Goal: Task Accomplishment & Management: Use online tool/utility

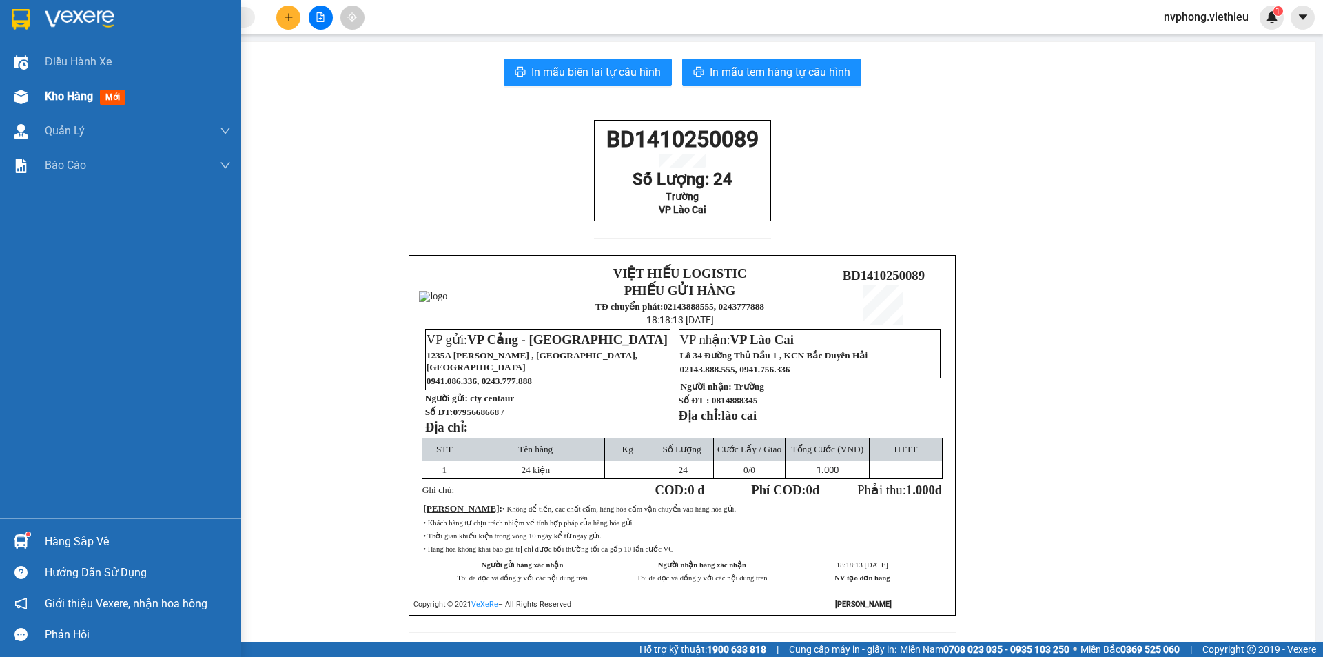
click at [41, 93] on div "Kho hàng mới" at bounding box center [120, 96] width 241 height 34
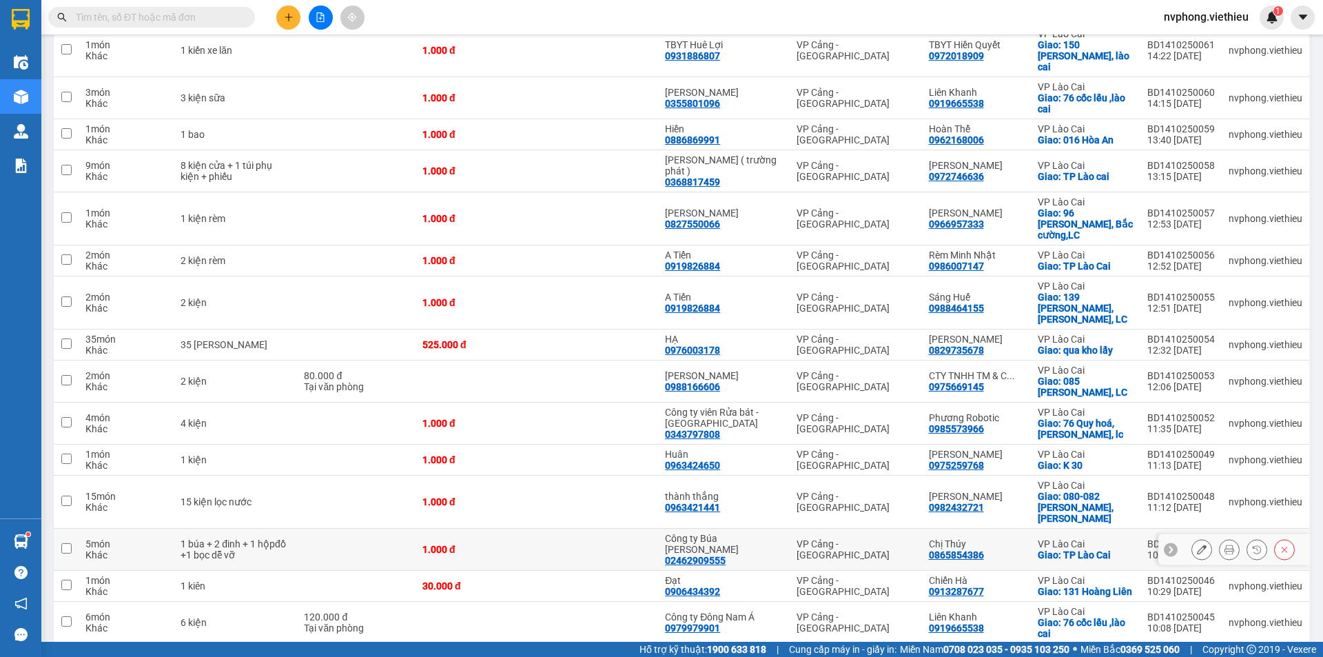
scroll to position [1193, 0]
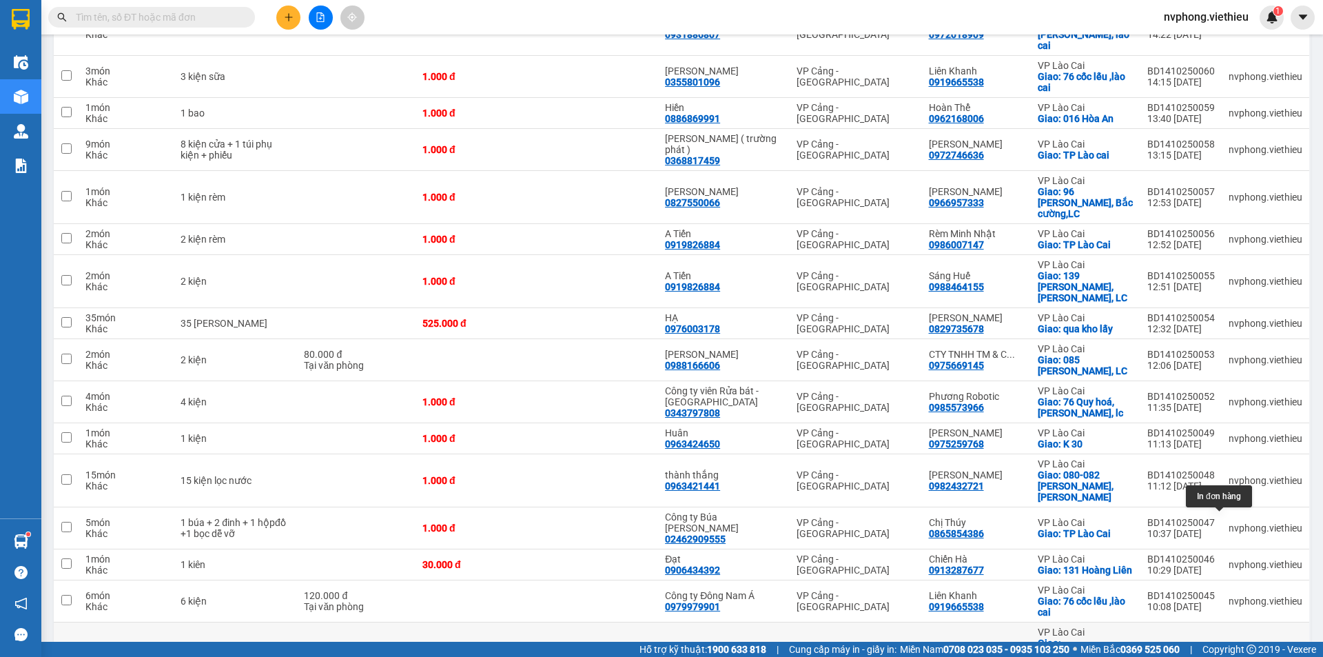
click at [1224, 655] on icon at bounding box center [1229, 660] width 10 height 10
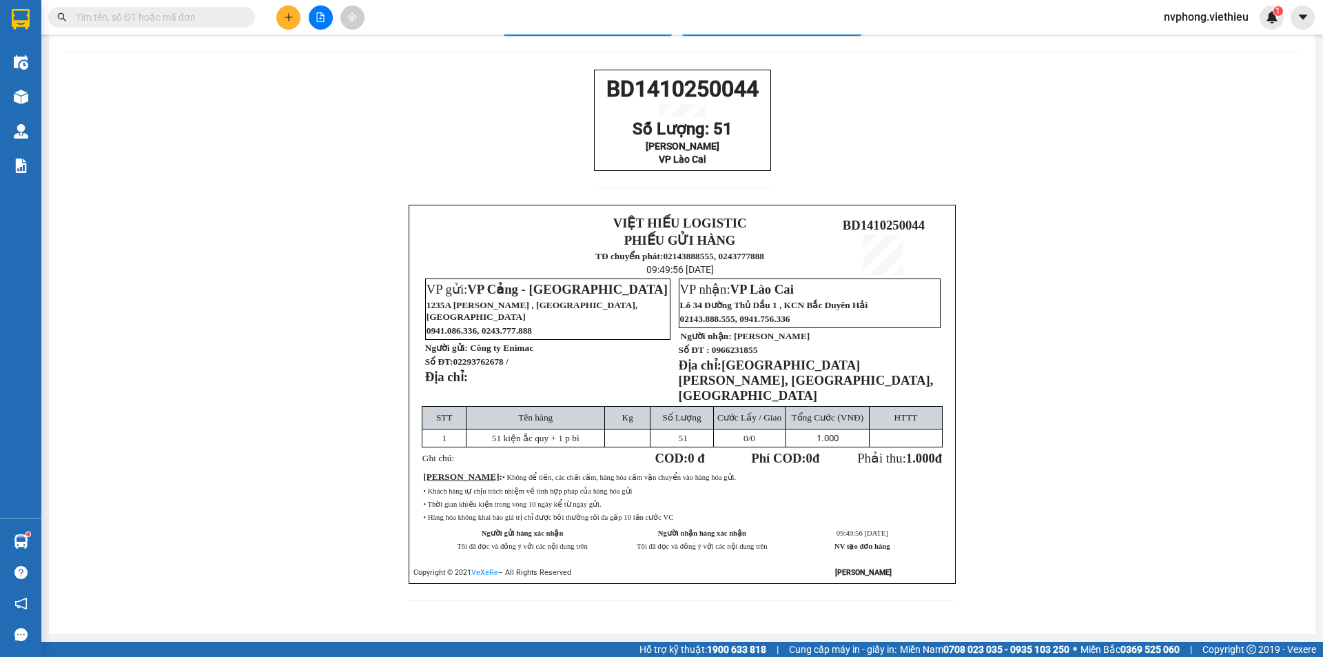
scroll to position [56, 0]
drag, startPoint x: 765, startPoint y: 167, endPoint x: 575, endPoint y: 83, distance: 207.9
click at [575, 83] on div "BD1410250044 Số Lượng: 51 Huy Hùng VP Lào Cai VIỆT HIẾU LOGISTIC PHIẾU GỬI HÀNG…" at bounding box center [681, 344] width 1233 height 548
copy div "BD1410250044 Số Lượng: 51 Huy Hùng VP Lào Cai"
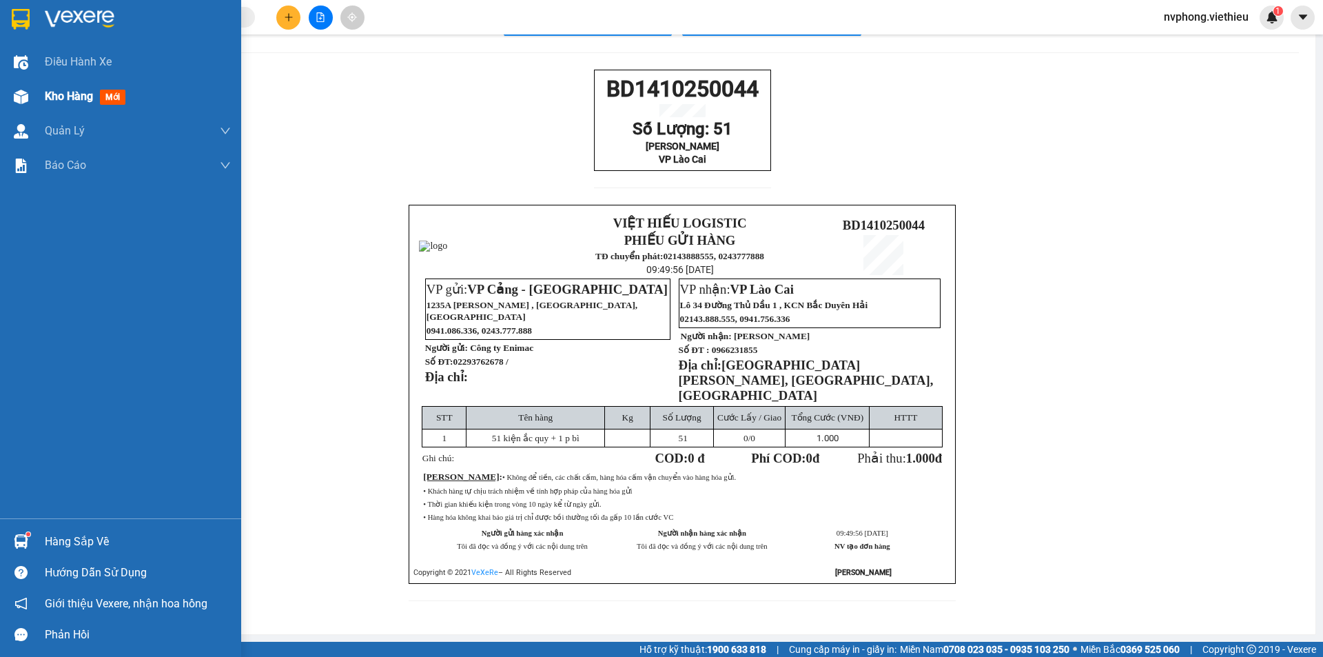
click at [33, 105] on div "Kho hàng mới" at bounding box center [120, 96] width 241 height 34
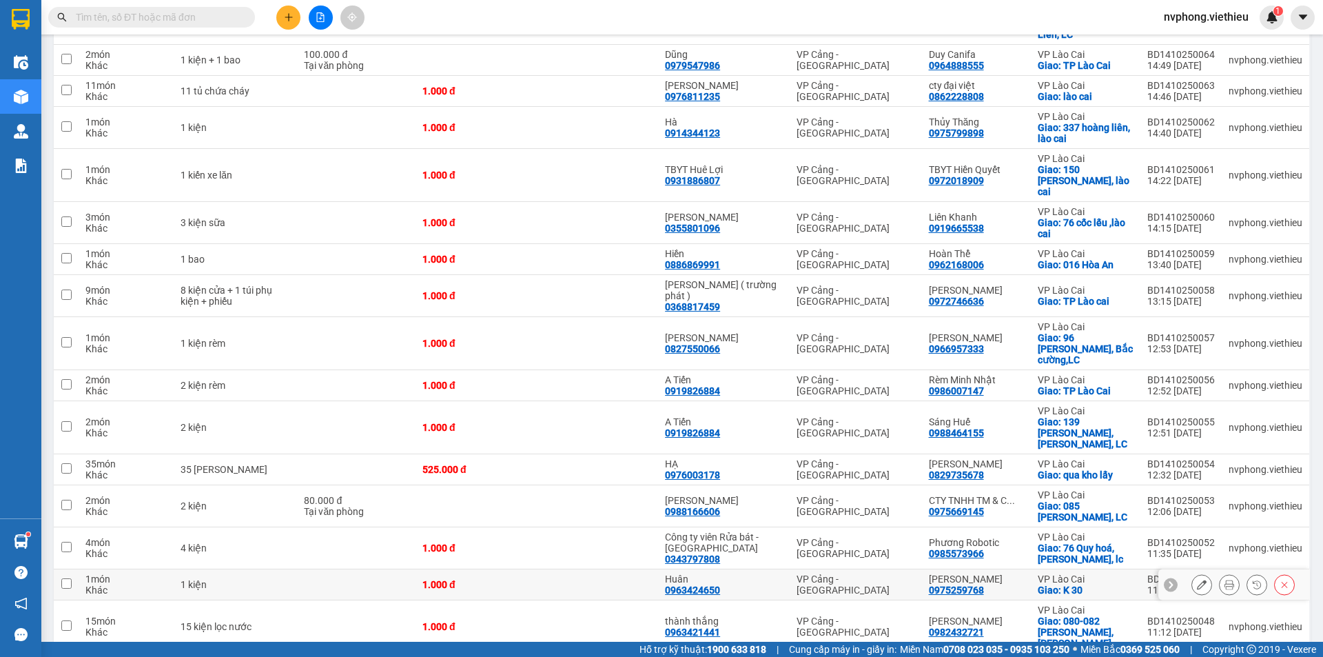
scroll to position [1193, 0]
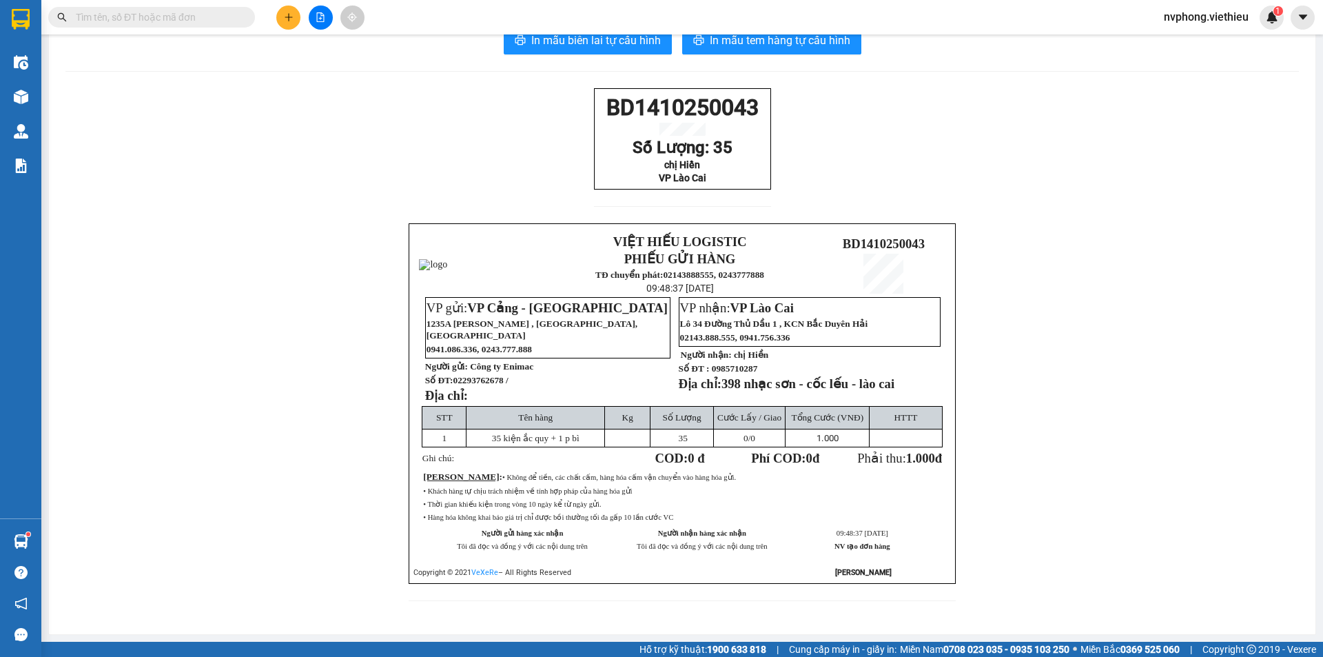
scroll to position [56, 0]
drag, startPoint x: 706, startPoint y: 182, endPoint x: 573, endPoint y: 81, distance: 167.2
click at [573, 88] on div "BD1410250043 [PERSON_NAME]: 35 chị Hiền VP Lào Cai VIỆT HIẾU LOGISTIC PHIẾU GỬI…" at bounding box center [681, 352] width 1233 height 529
copy div "BD1410250043 [PERSON_NAME]: 35 chị Hiền VP [PERSON_NAME]"
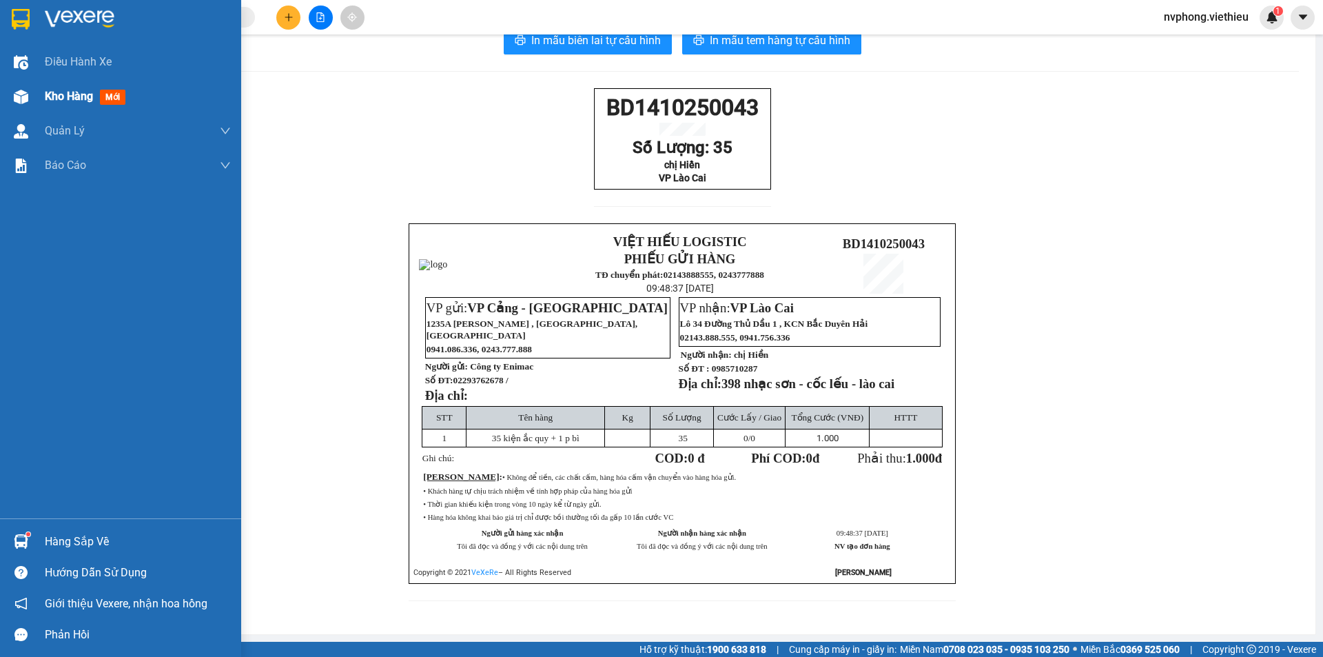
click at [43, 107] on div "Kho hàng mới" at bounding box center [120, 96] width 241 height 34
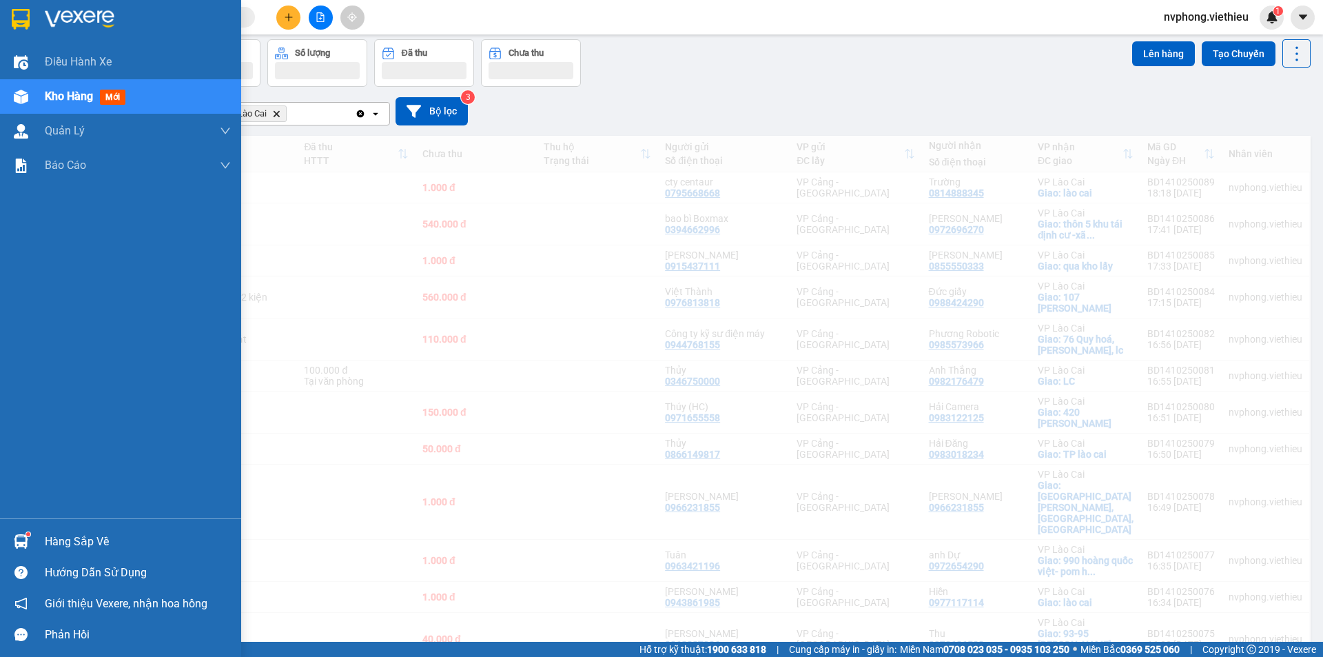
click at [41, 97] on div "Kho hàng mới" at bounding box center [120, 96] width 241 height 34
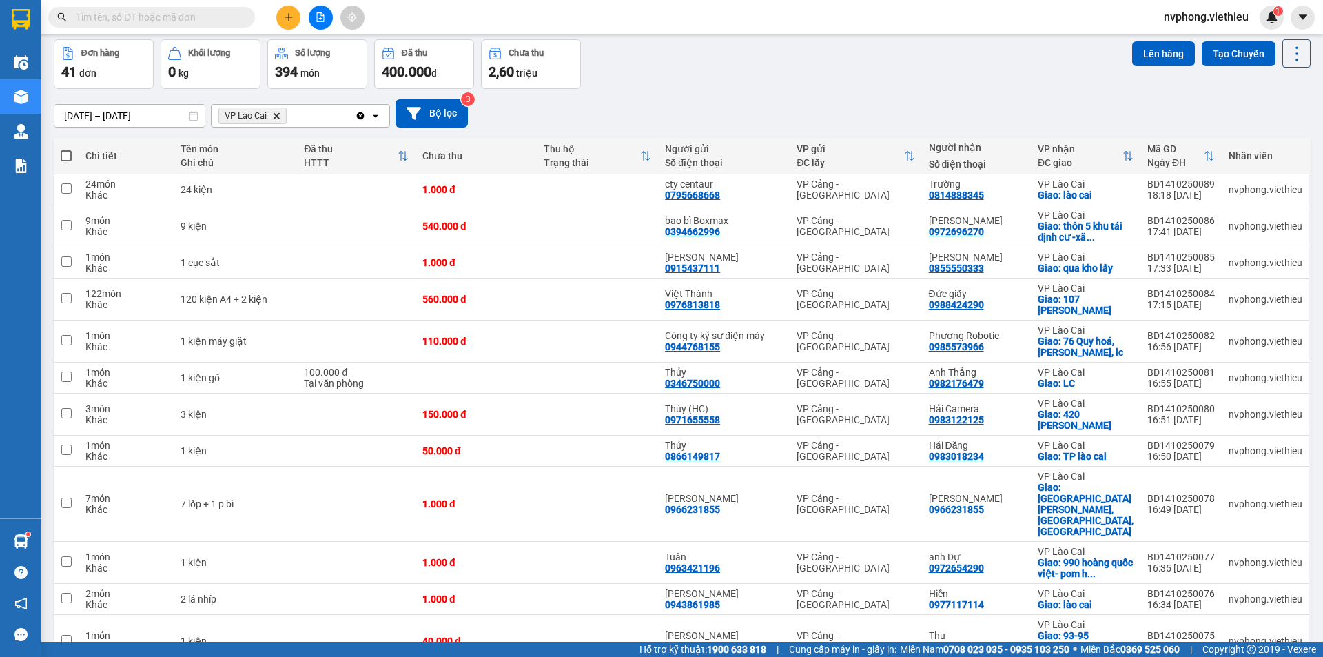
click at [245, 17] on span at bounding box center [245, 17] width 8 height 15
click at [185, 25] on span at bounding box center [151, 17] width 207 height 21
click at [161, 18] on input "text" at bounding box center [157, 17] width 163 height 15
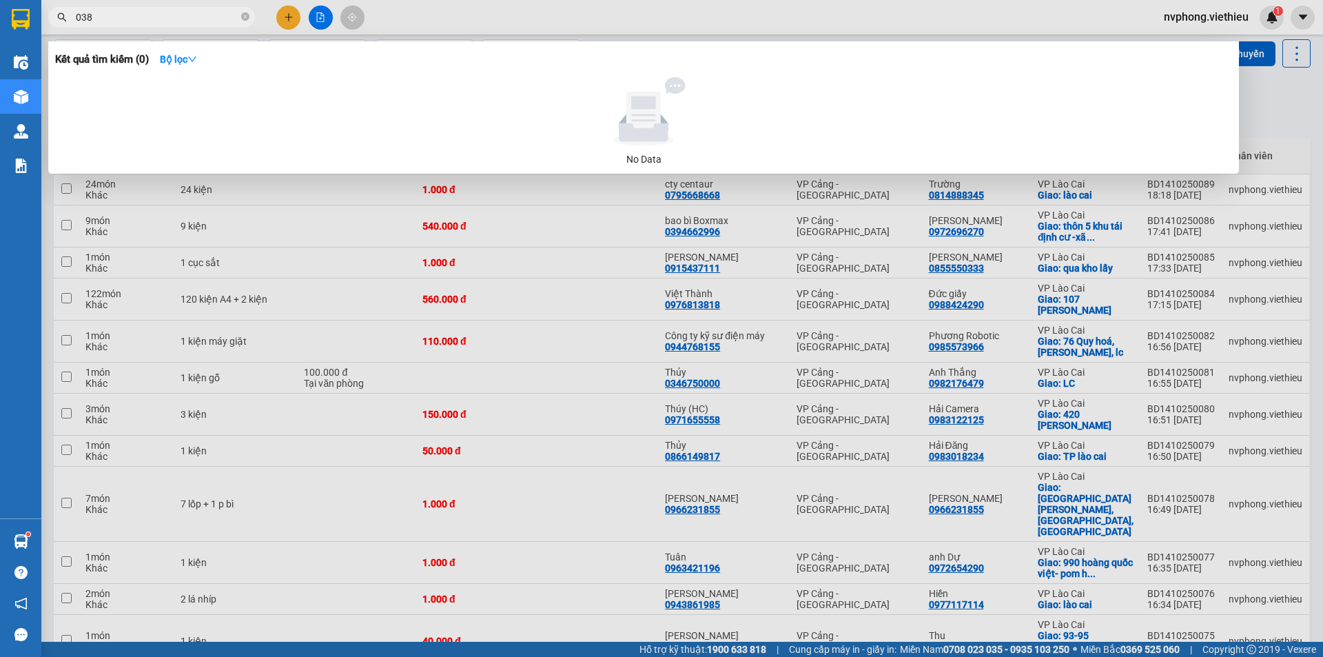
type input "0388"
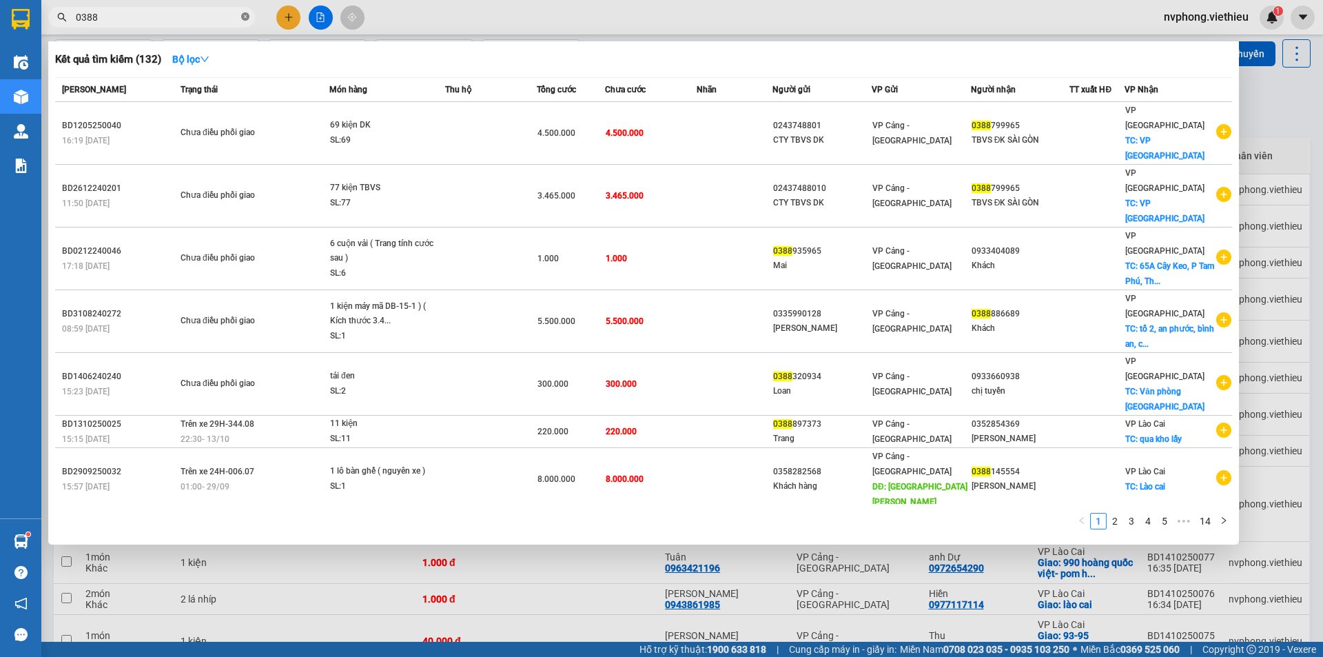
click at [247, 18] on icon "close-circle" at bounding box center [245, 16] width 8 height 8
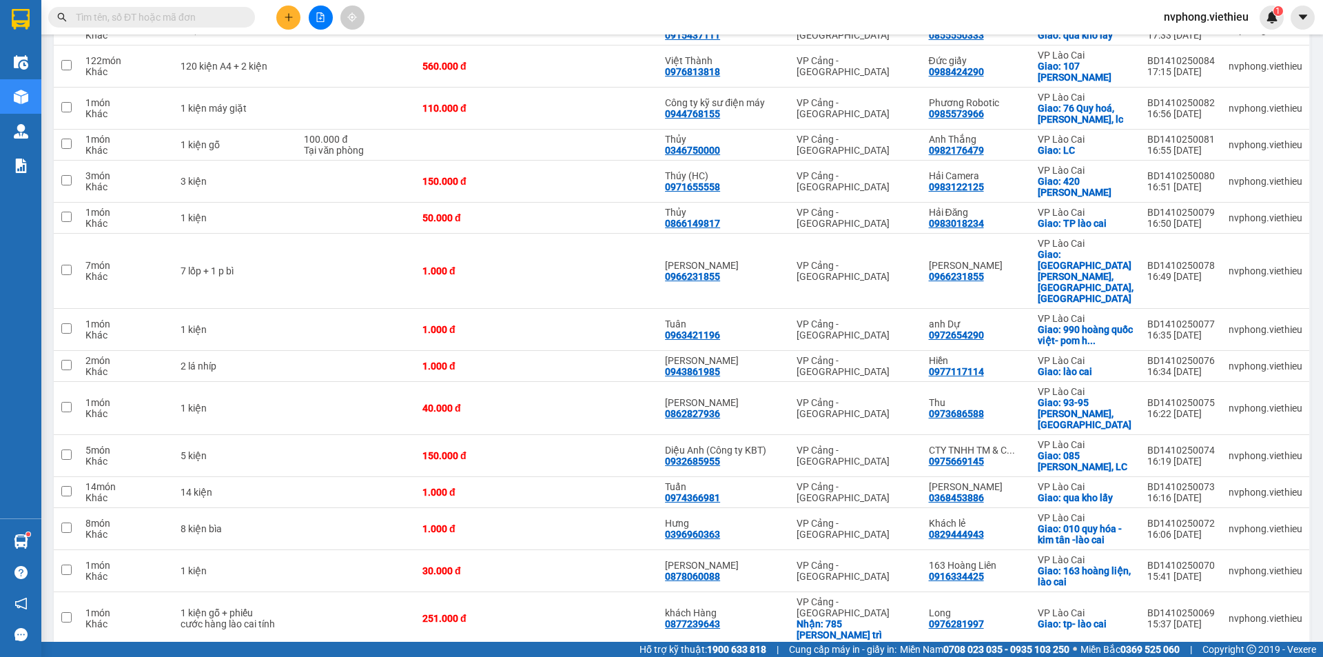
scroll to position [90, 0]
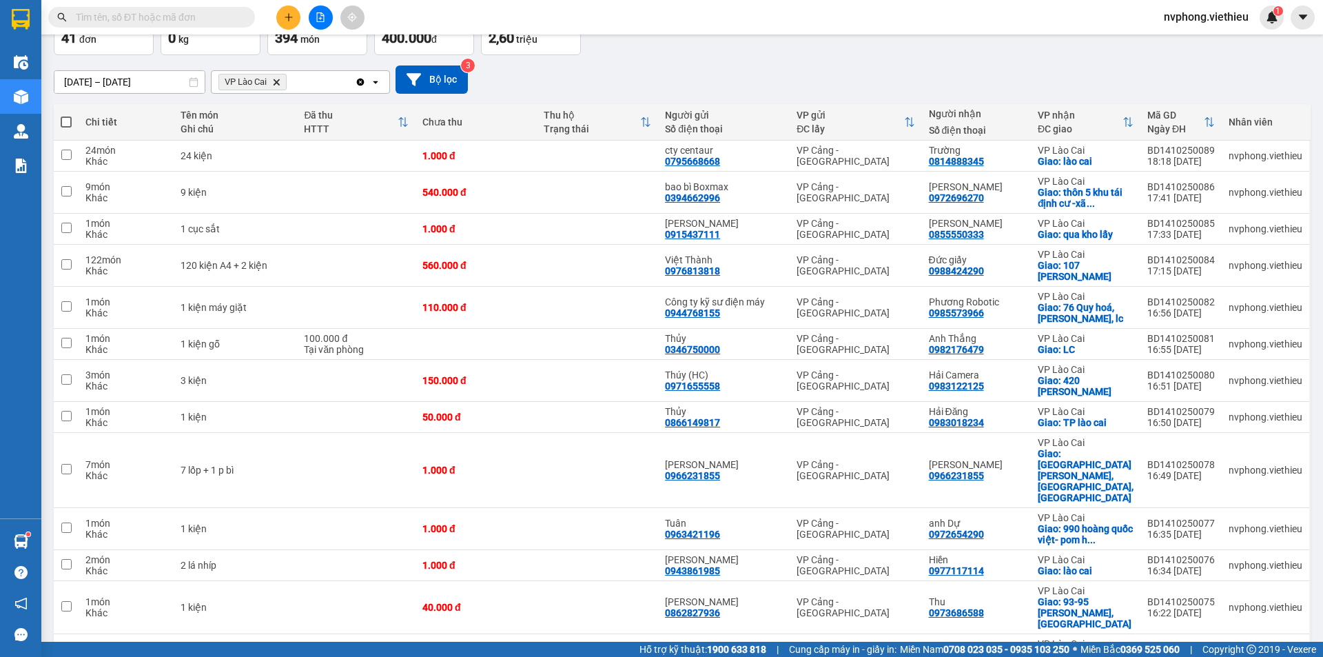
click at [70, 122] on span at bounding box center [66, 121] width 11 height 11
click at [66, 115] on input "checkbox" at bounding box center [66, 115] width 0 height 0
checkbox input "true"
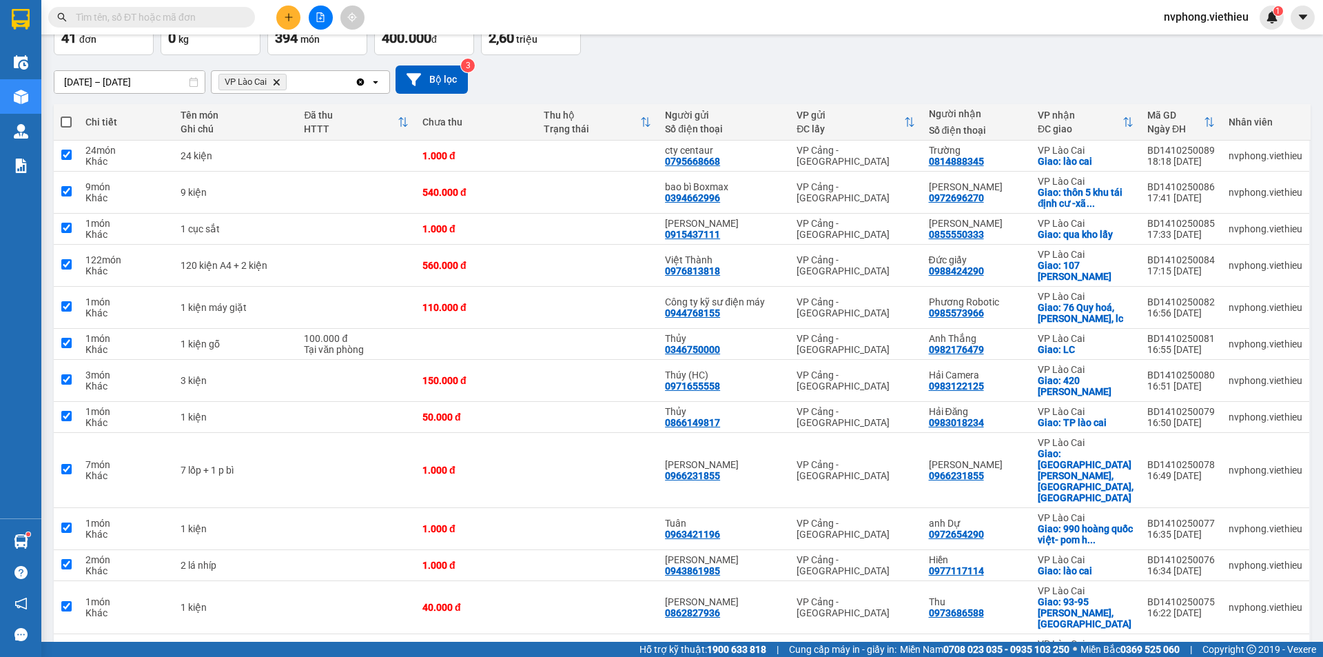
checkbox input "true"
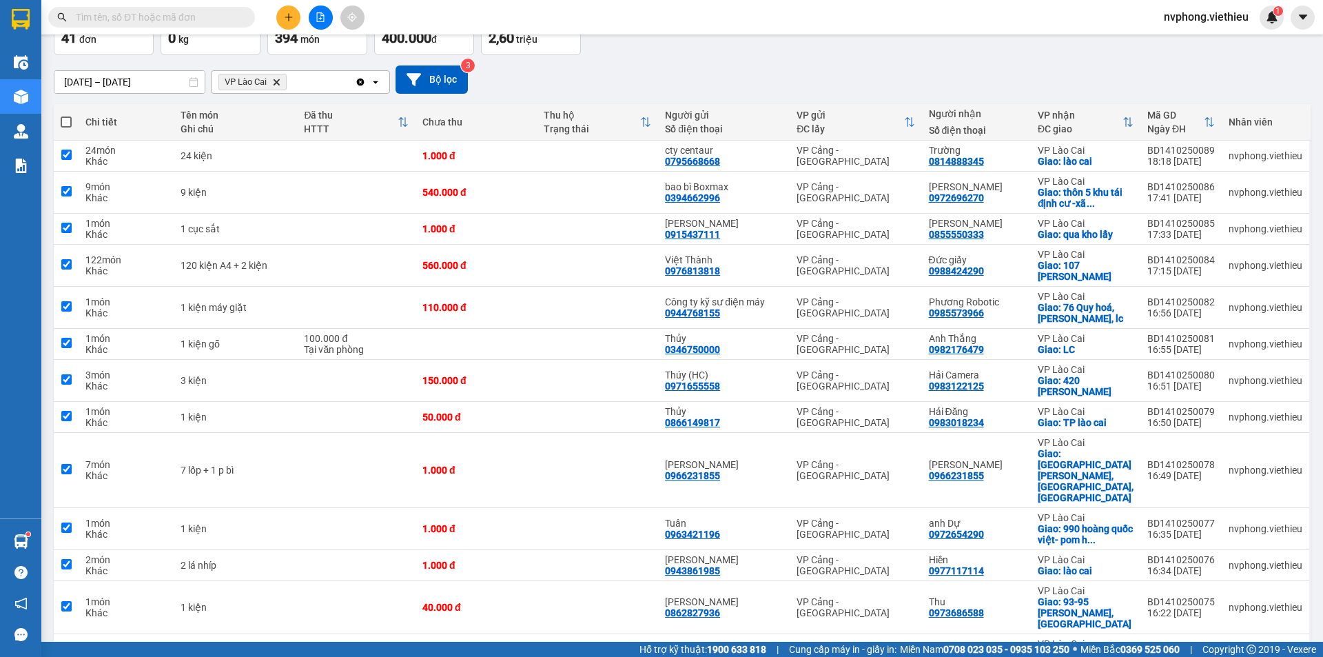
checkbox input "true"
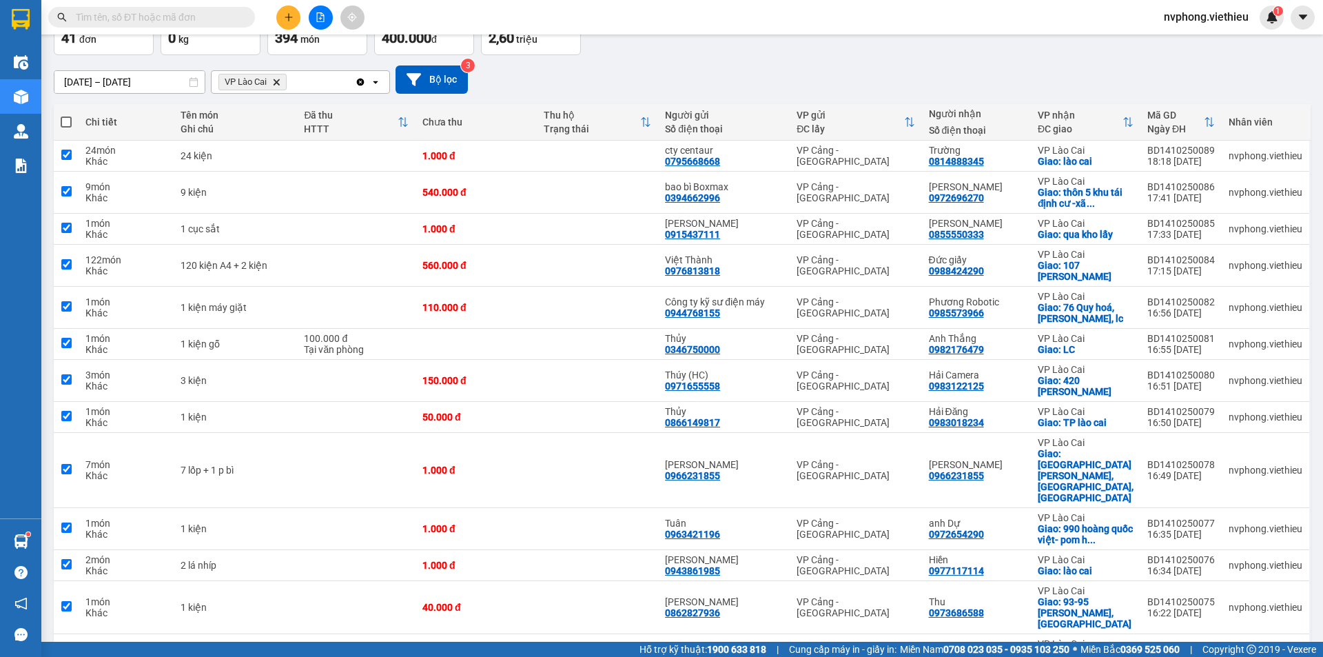
checkbox input "true"
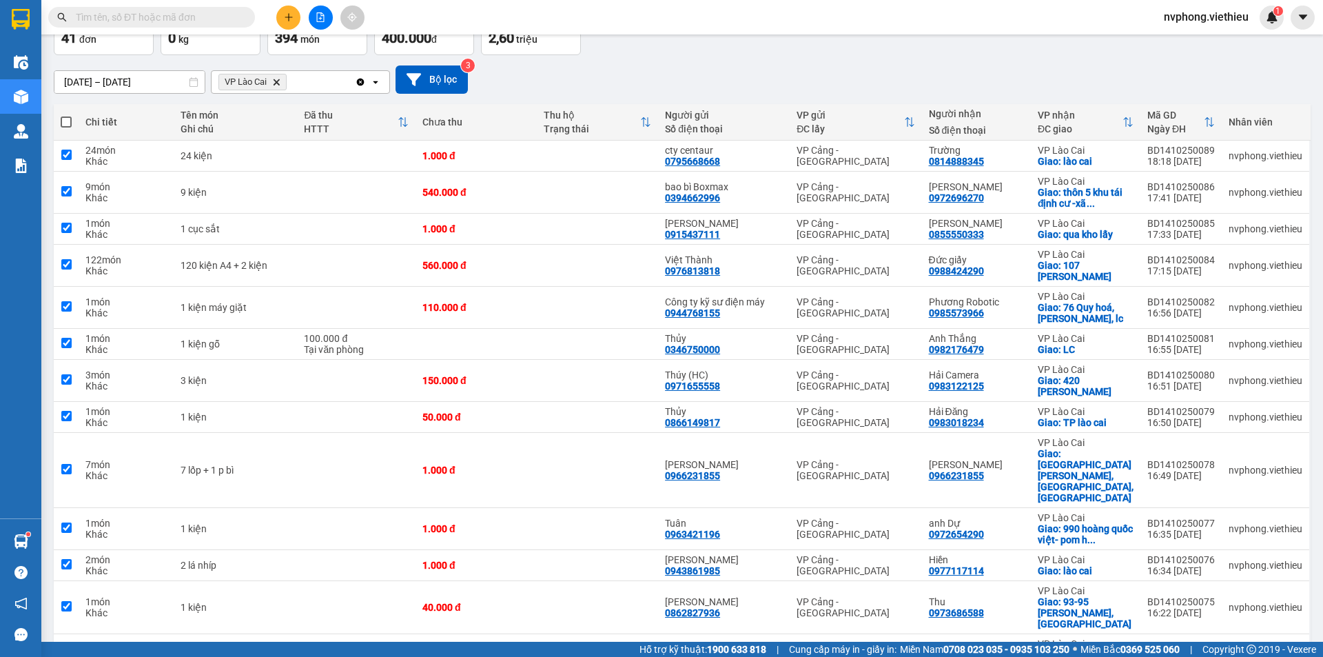
checkbox input "true"
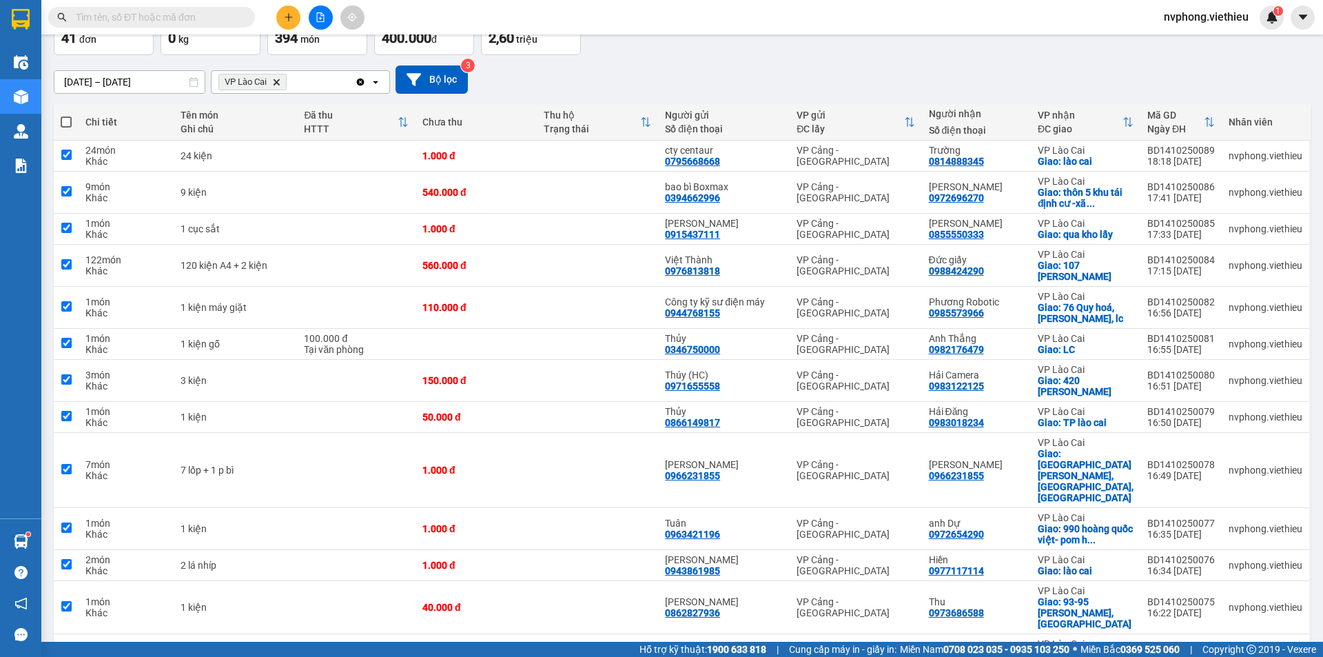
checkbox input "true"
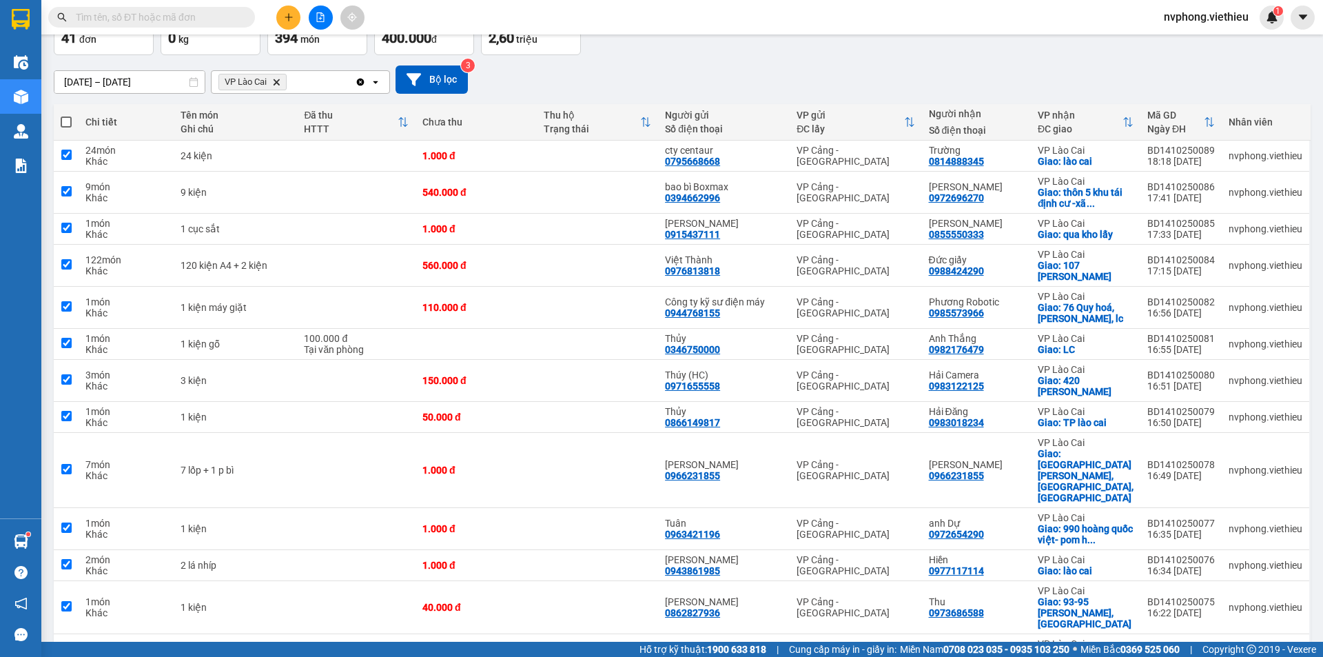
checkbox input "true"
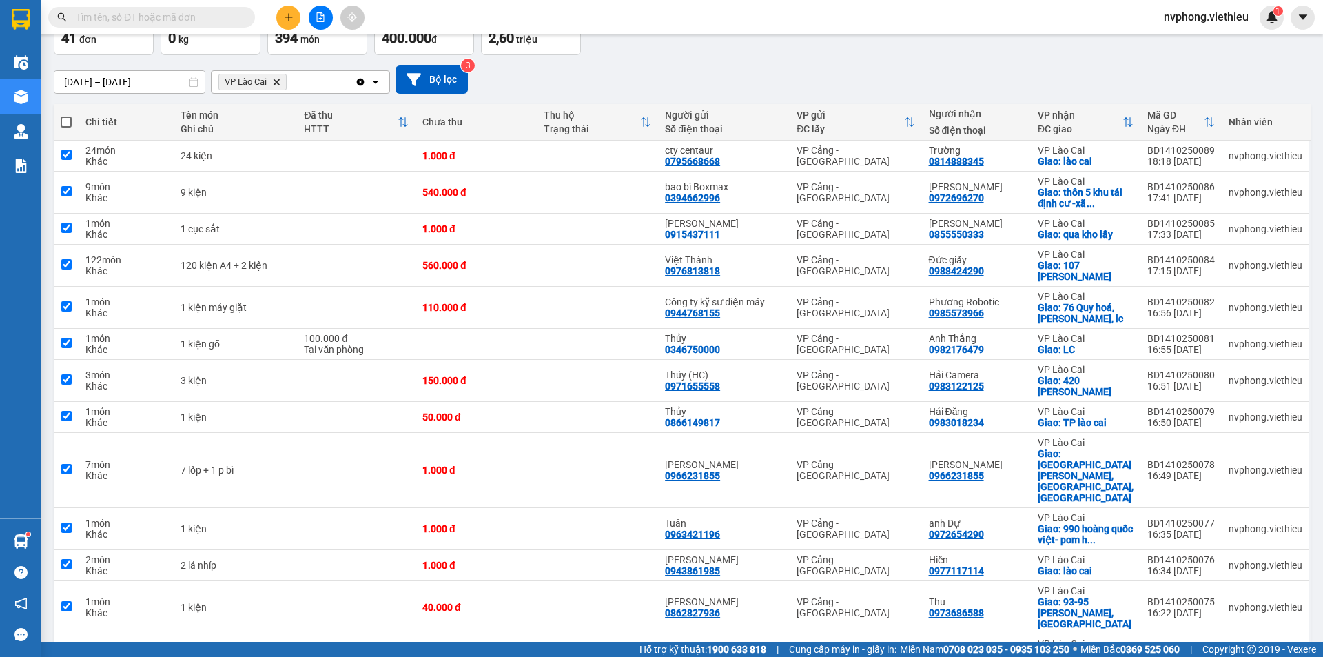
checkbox input "true"
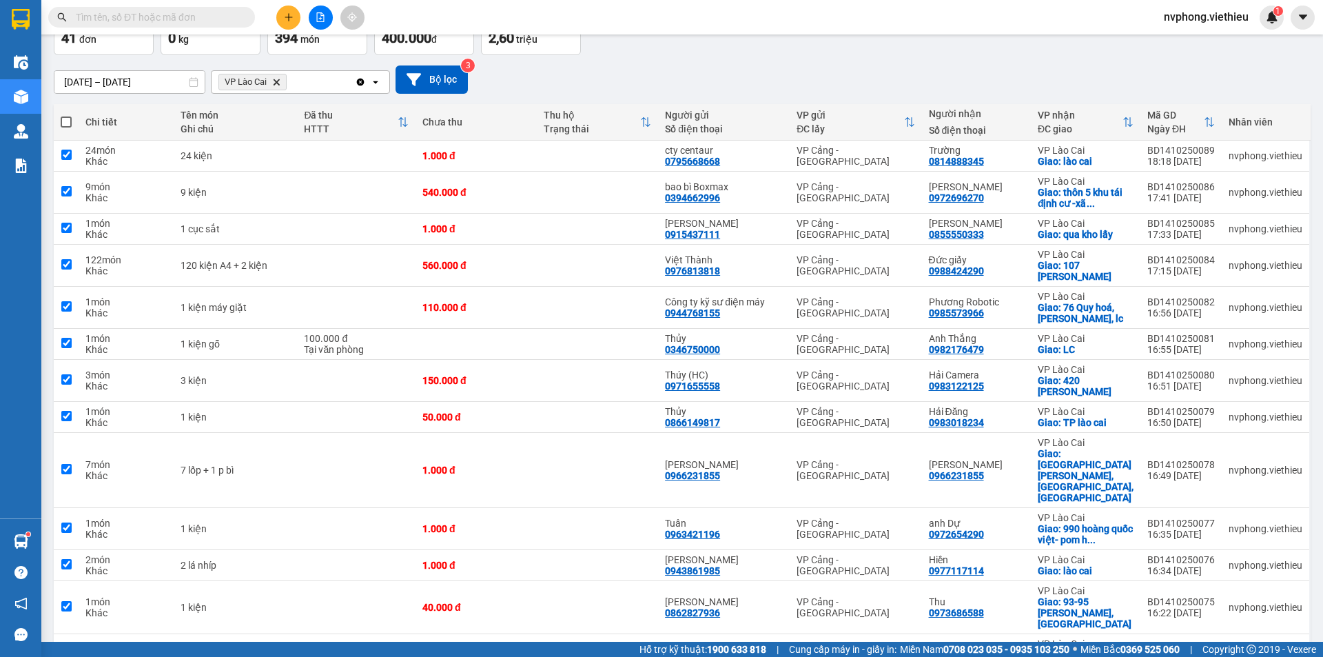
checkbox input "true"
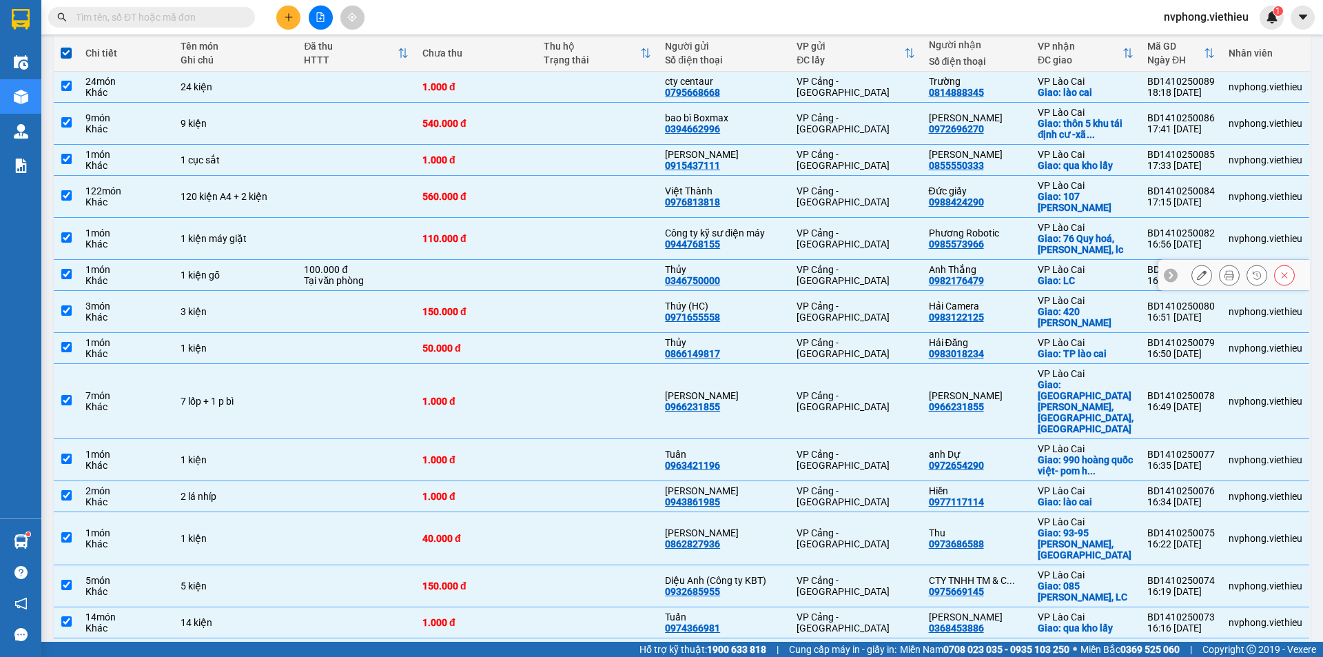
scroll to position [0, 0]
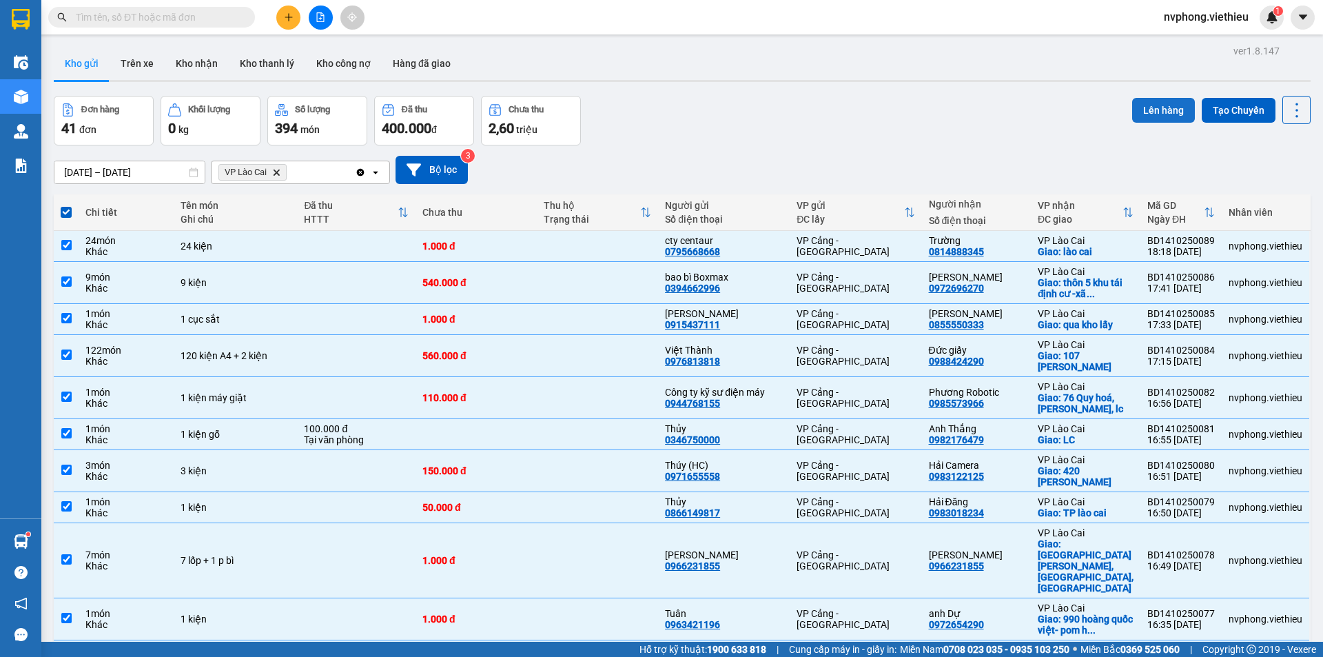
click at [1155, 109] on button "Lên hàng" at bounding box center [1163, 110] width 63 height 25
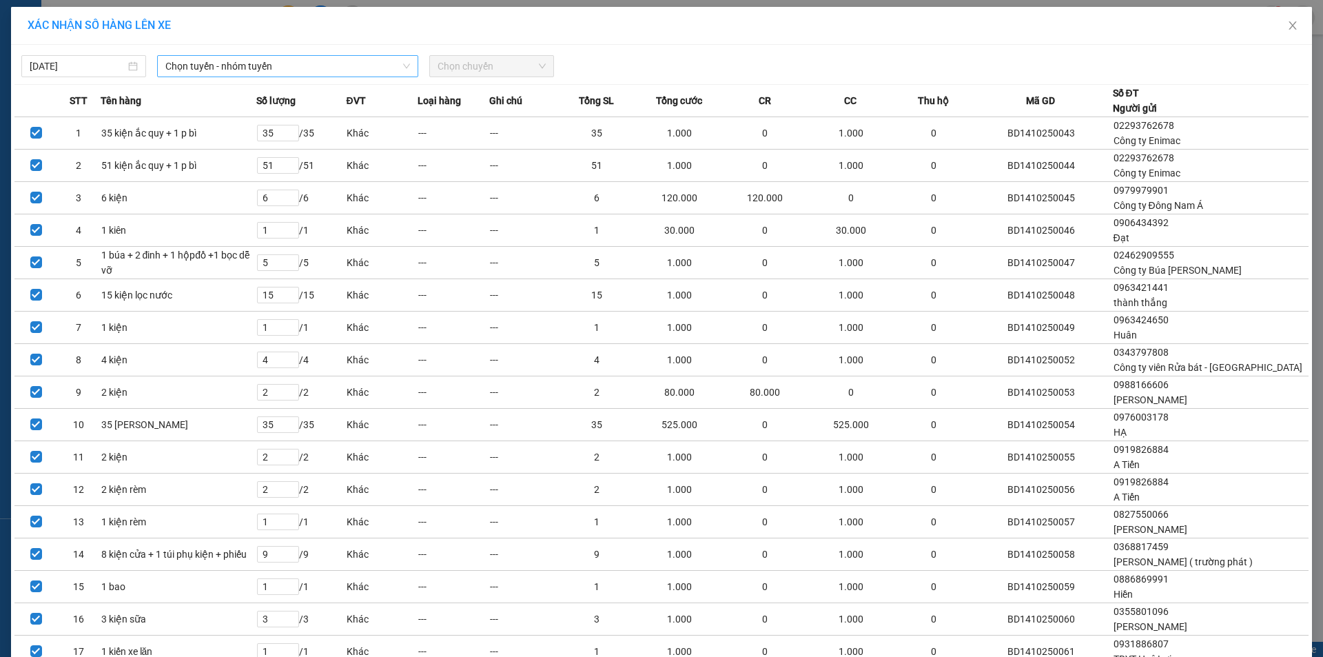
click at [213, 63] on span "Chọn tuyến - nhóm tuyến" at bounding box center [287, 66] width 245 height 21
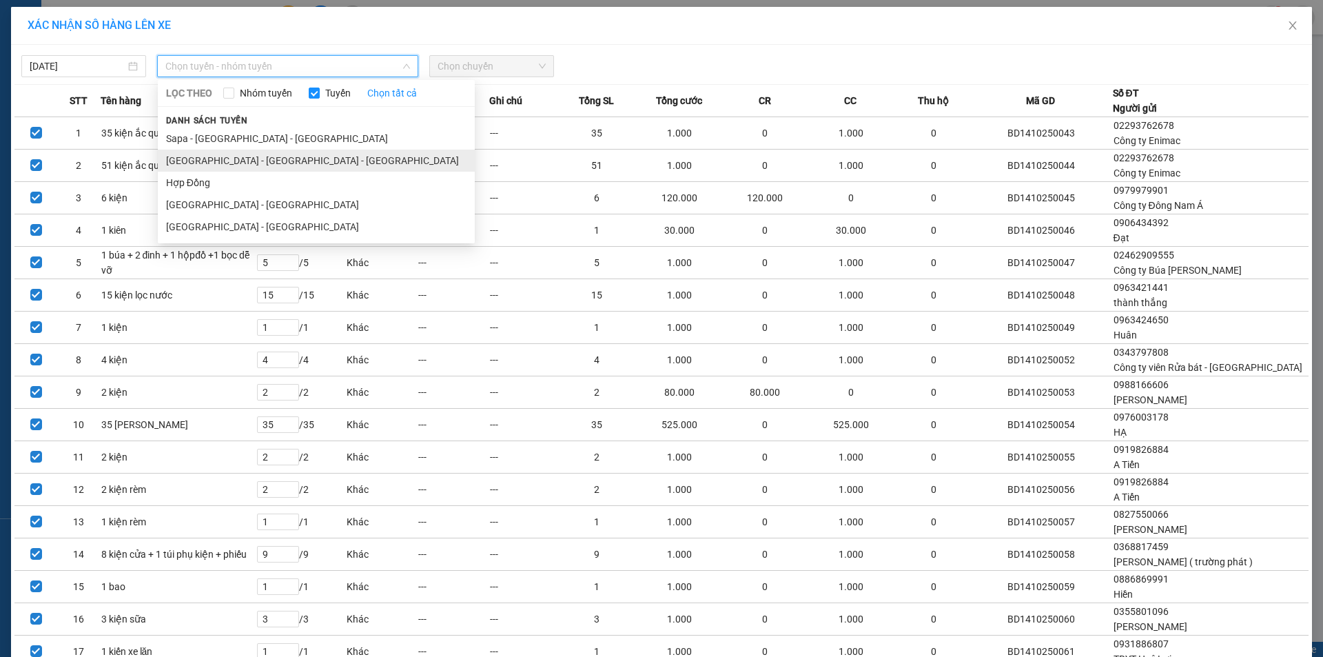
click at [187, 162] on li "[GEOGRAPHIC_DATA] - [GEOGRAPHIC_DATA] - [GEOGRAPHIC_DATA]" at bounding box center [316, 161] width 317 height 22
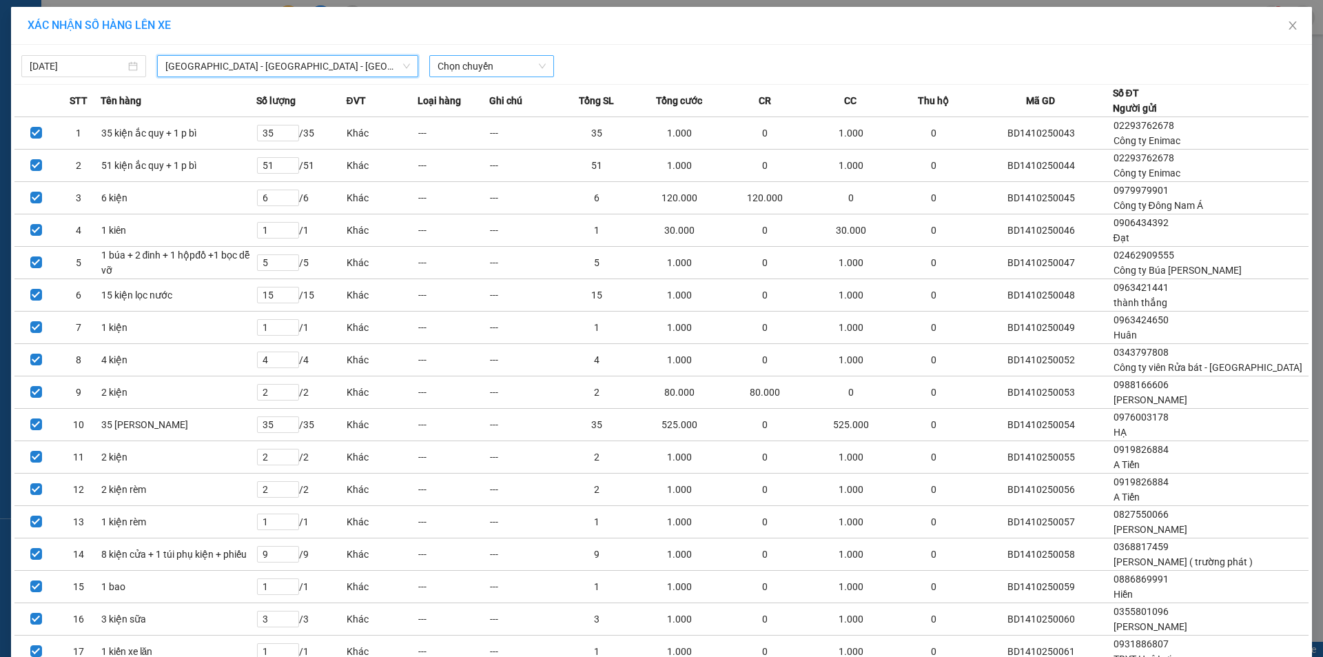
click at [486, 70] on span "Chọn chuyến" at bounding box center [492, 66] width 108 height 21
type input "2330"
click at [481, 123] on div "Thêm chuyến " 23:30 "" at bounding box center [497, 116] width 147 height 23
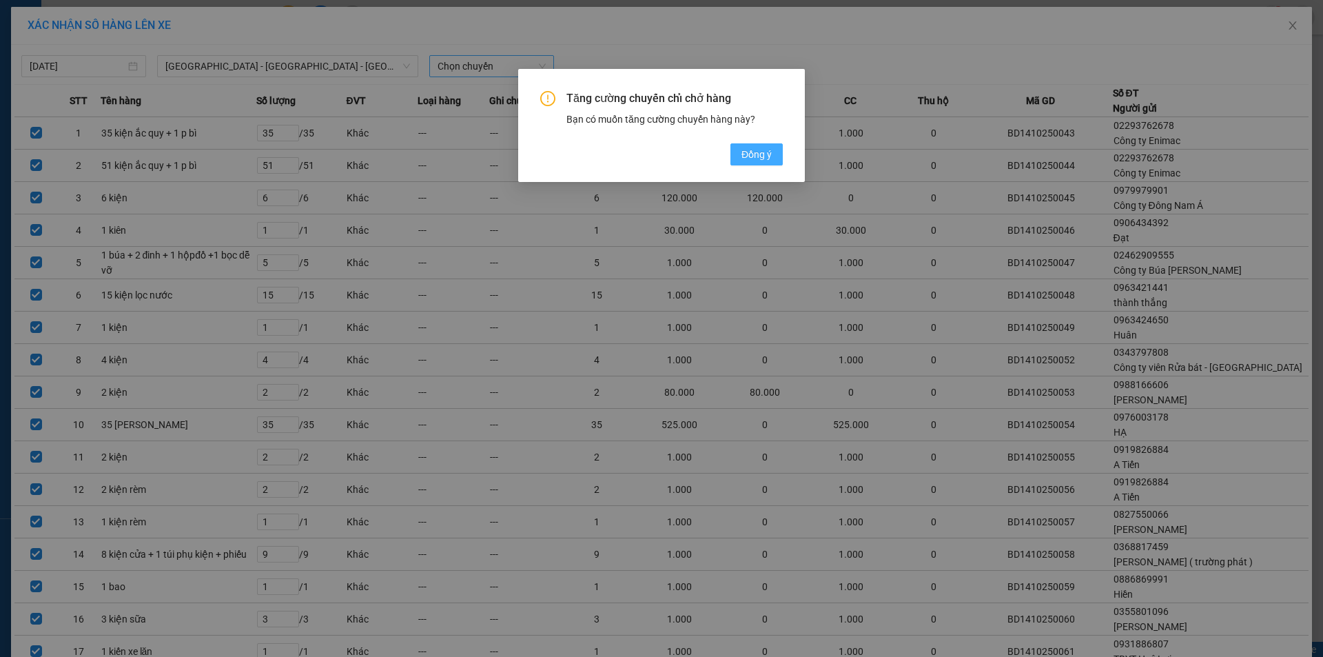
click at [748, 151] on span "Đồng ý" at bounding box center [756, 154] width 30 height 15
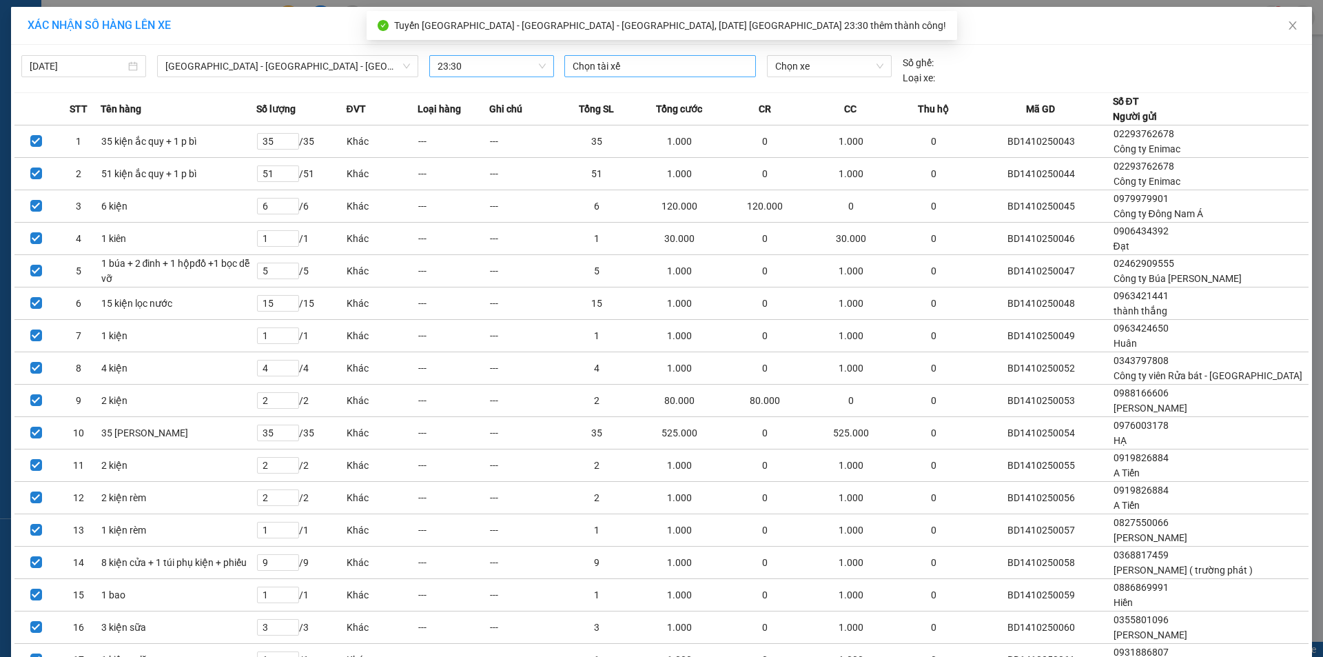
click at [648, 73] on div at bounding box center [660, 66] width 185 height 17
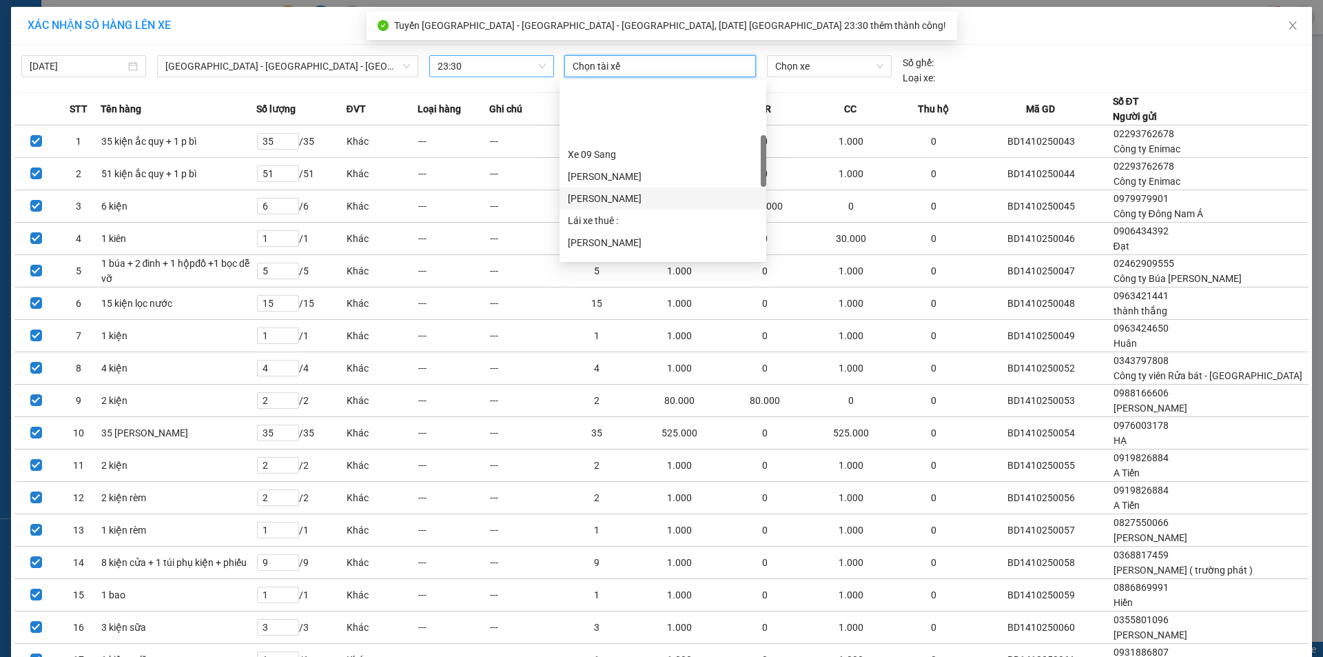
scroll to position [207, 0]
click at [619, 147] on div "Lái xe thuê :" at bounding box center [663, 151] width 190 height 15
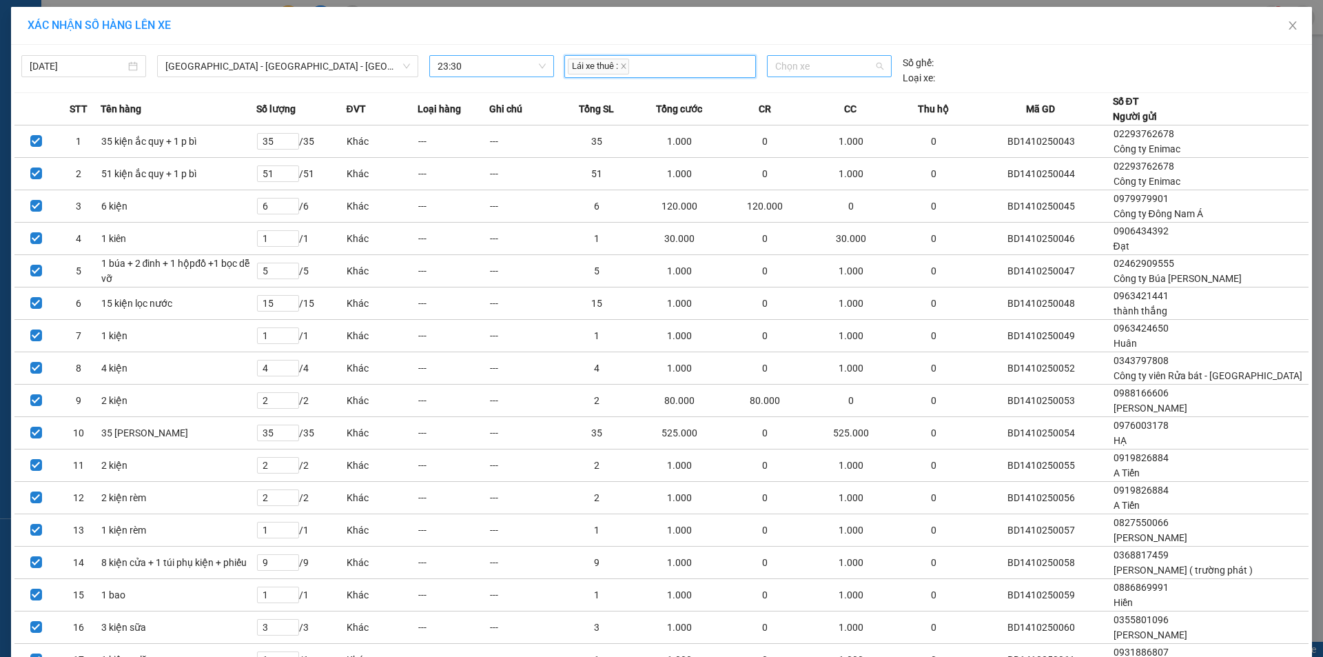
click at [839, 73] on span "Chọn xe" at bounding box center [828, 66] width 107 height 21
type input "34e"
click at [819, 153] on div "Thêm xe" at bounding box center [824, 157] width 124 height 24
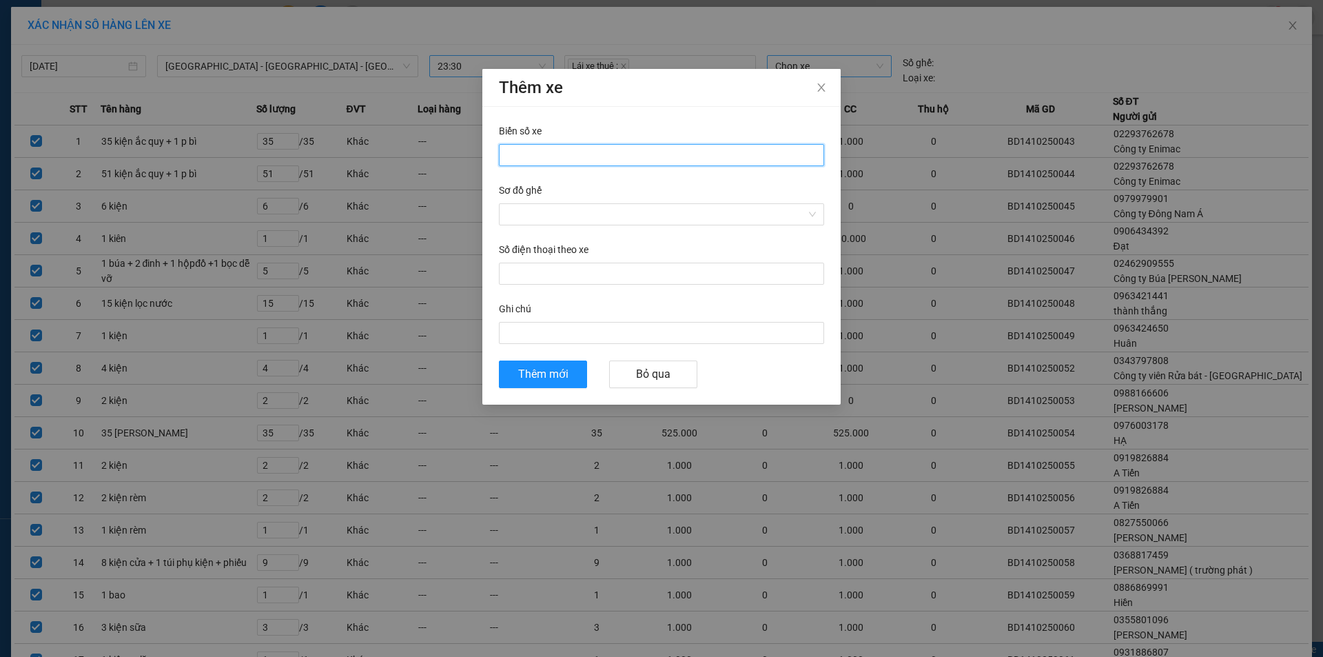
click at [544, 157] on input "Biển số xe" at bounding box center [661, 155] width 325 height 22
type input "34E-004.66"
click at [534, 205] on input "Sơ đồ ghế" at bounding box center [656, 214] width 299 height 21
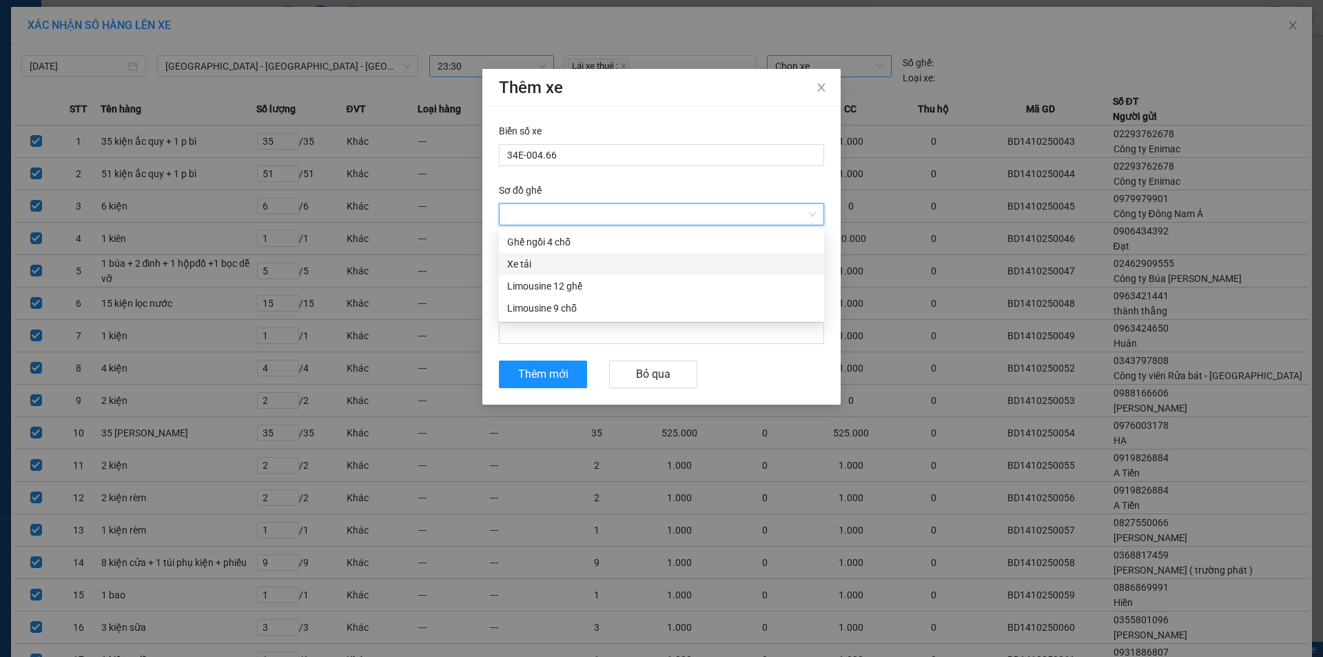
click at [532, 259] on div "Xe tải" at bounding box center [661, 263] width 309 height 15
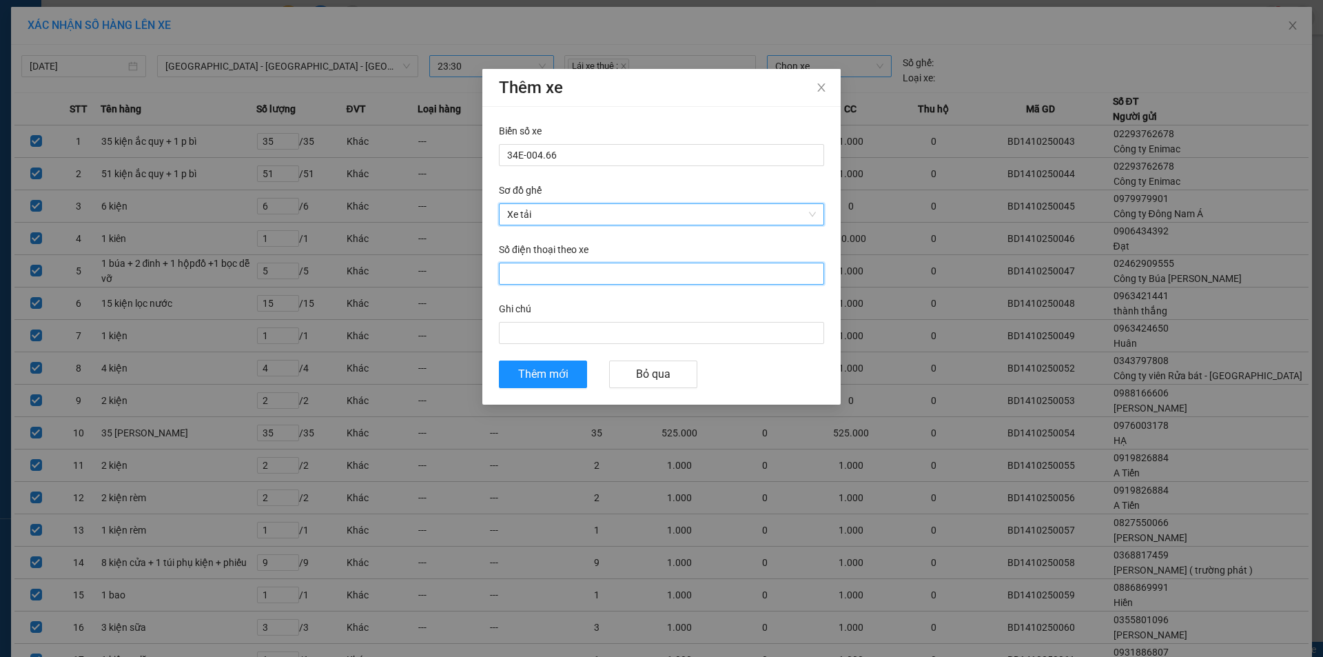
click at [572, 267] on input "Số điện thoại theo xe" at bounding box center [661, 274] width 325 height 22
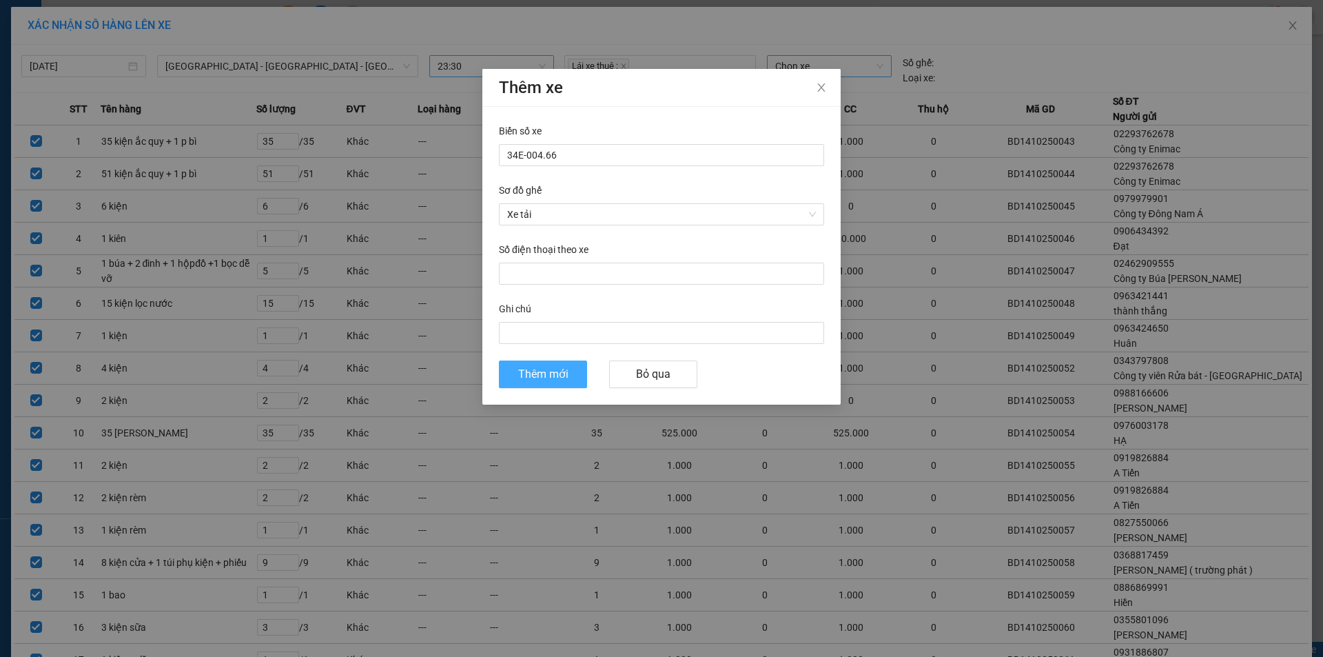
click at [541, 378] on span "Thêm mới" at bounding box center [543, 373] width 50 height 17
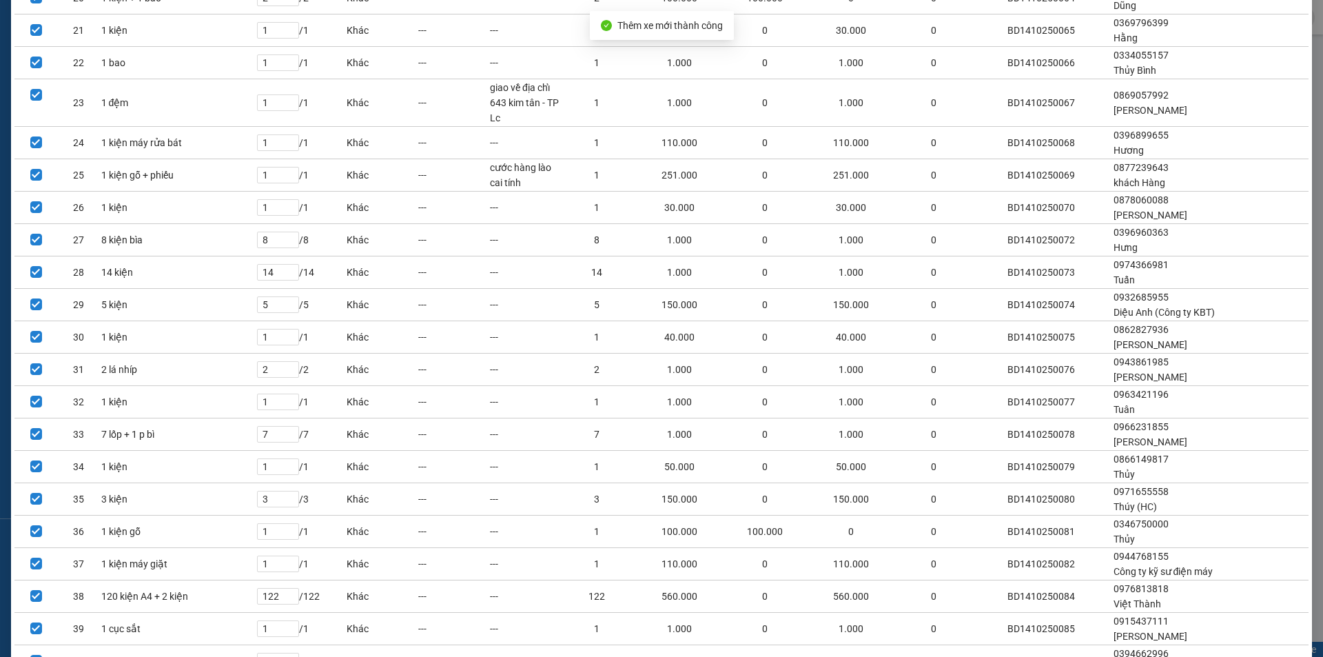
scroll to position [905, 0]
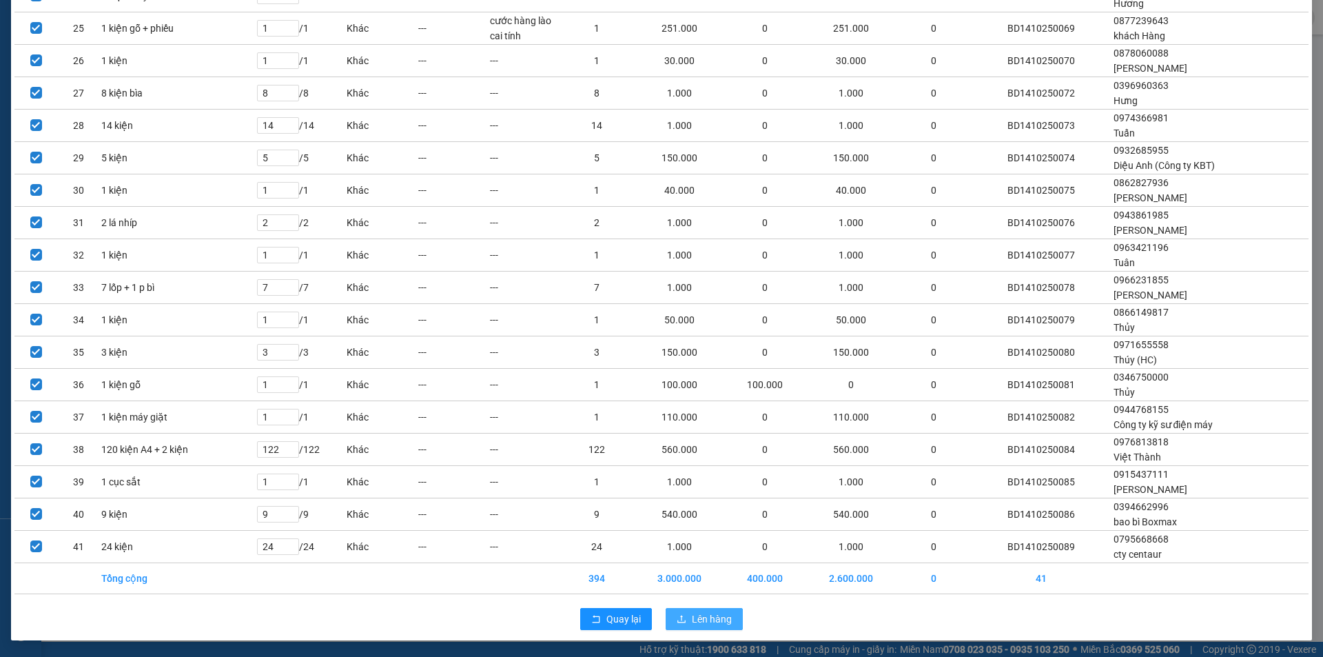
click at [703, 624] on span "Lên hàng" at bounding box center [712, 618] width 40 height 15
